Goal: Task Accomplishment & Management: Manage account settings

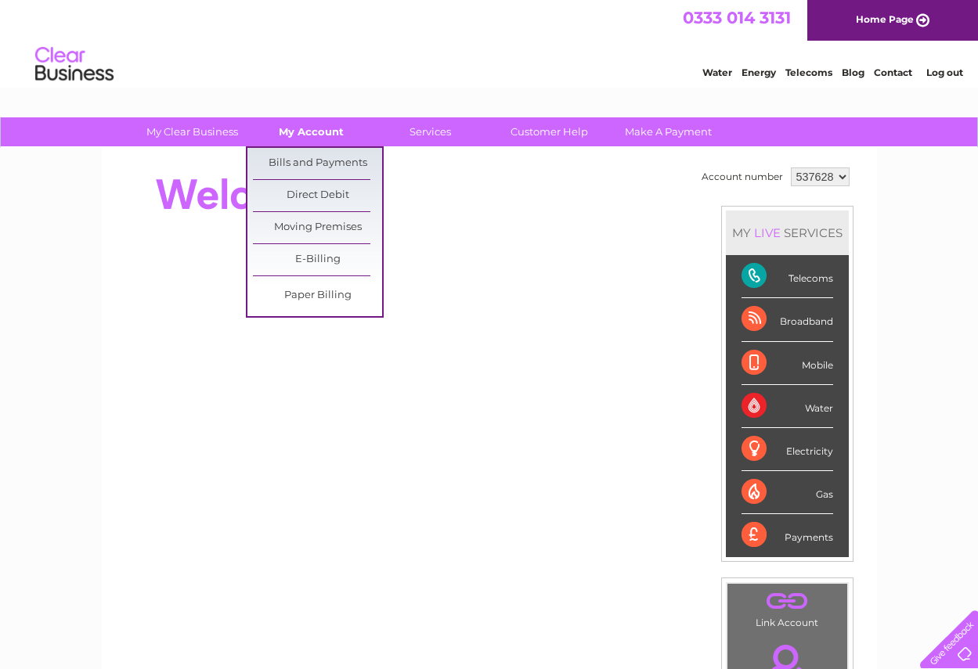
click at [314, 126] on link "My Account" at bounding box center [311, 131] width 129 height 29
click at [316, 157] on link "Bills and Payments" at bounding box center [317, 163] width 129 height 31
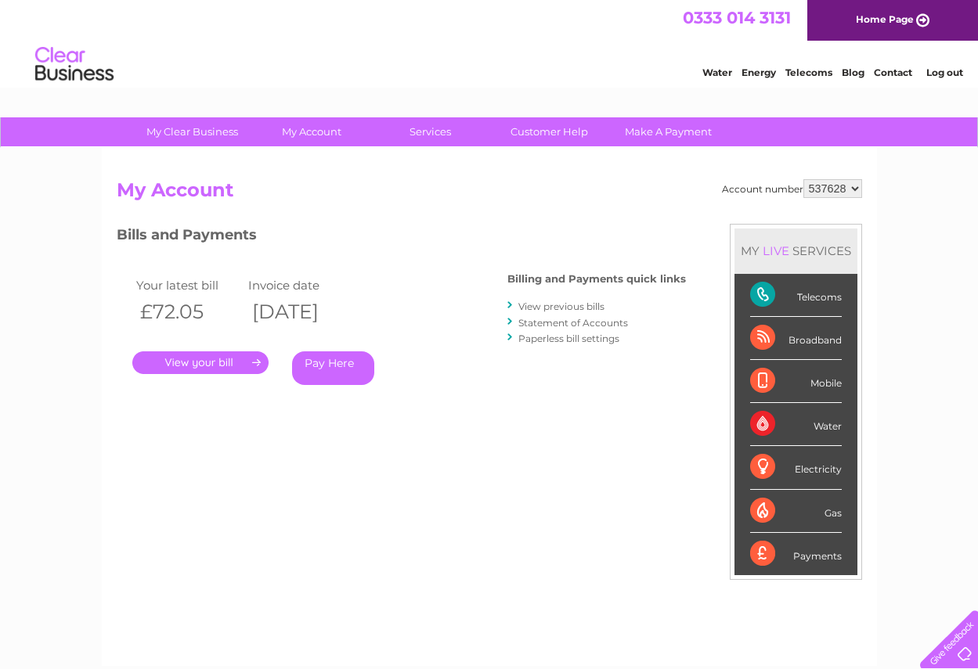
click at [236, 359] on link "." at bounding box center [200, 363] width 136 height 23
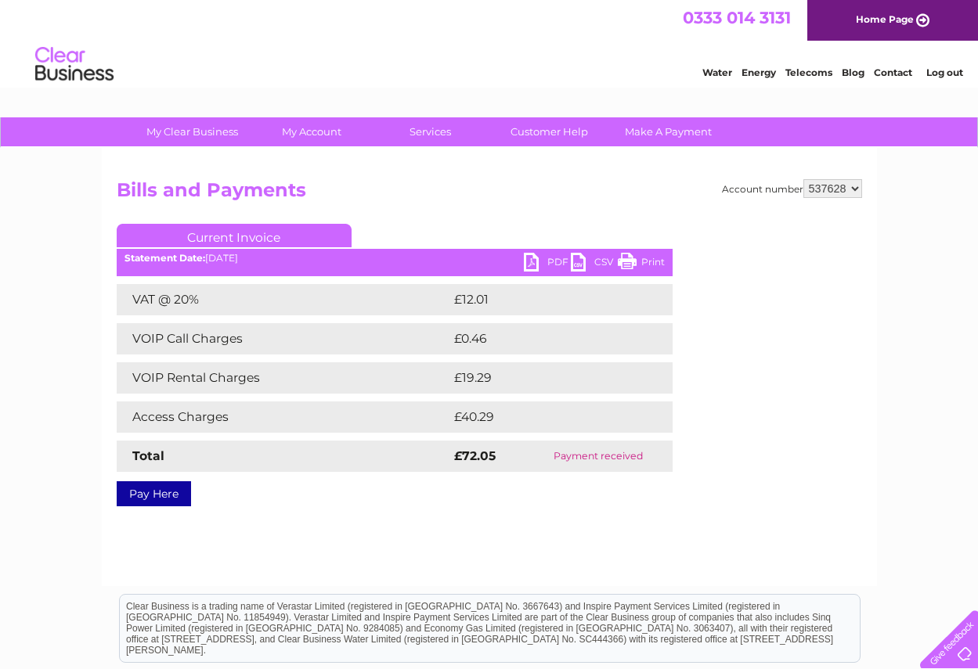
click at [550, 263] on link "PDF" at bounding box center [547, 264] width 47 height 23
